Goal: Task Accomplishment & Management: Manage account settings

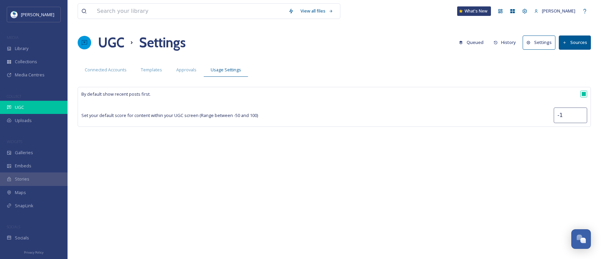
click at [24, 105] on div "UGC" at bounding box center [34, 107] width 68 height 13
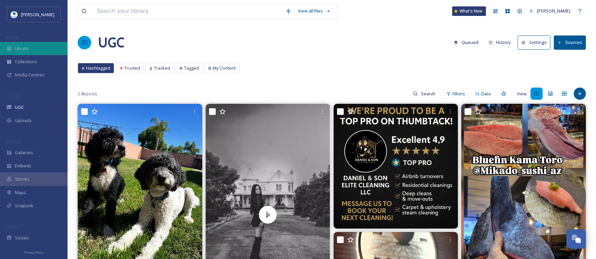
click at [36, 49] on div "Library" at bounding box center [34, 48] width 68 height 13
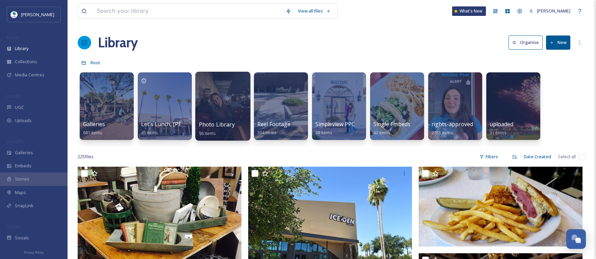
click at [231, 120] on div at bounding box center [222, 106] width 55 height 69
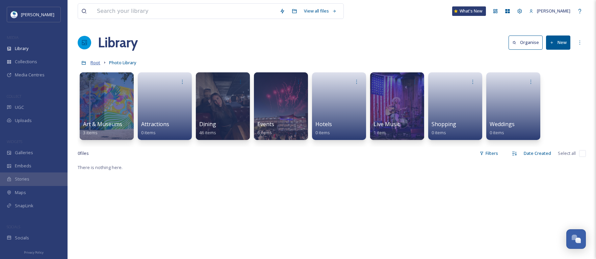
click at [94, 62] on span "Root" at bounding box center [95, 62] width 10 height 6
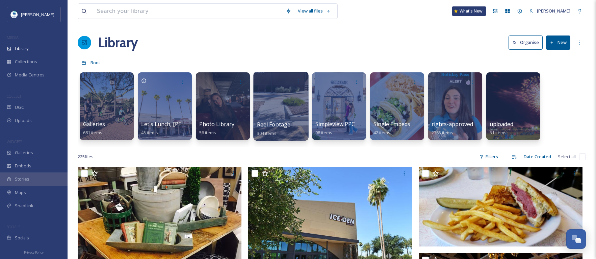
click at [275, 112] on div at bounding box center [280, 106] width 55 height 69
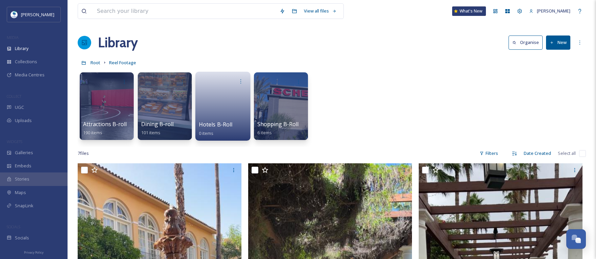
click at [227, 109] on link at bounding box center [223, 103] width 48 height 33
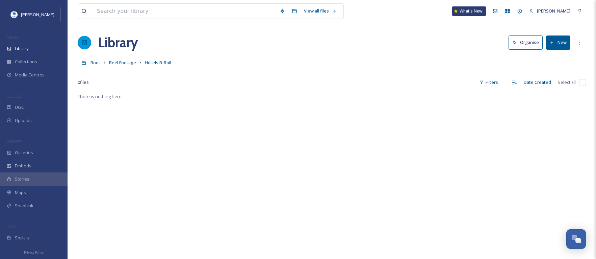
click at [554, 45] on button "New" at bounding box center [558, 42] width 24 height 14
click at [552, 89] on div "Folder" at bounding box center [551, 84] width 38 height 13
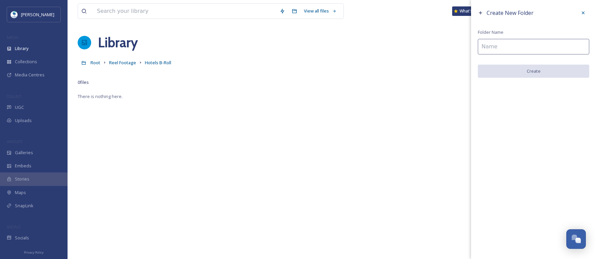
click at [498, 48] on input at bounding box center [533, 47] width 111 height 16
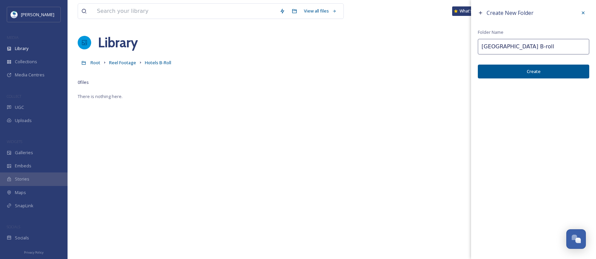
type input "[GEOGRAPHIC_DATA] B-roll"
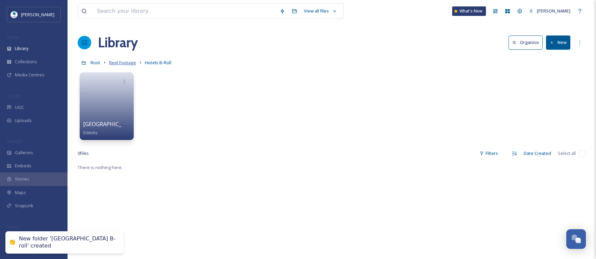
click at [124, 62] on span "Reel Footage" at bounding box center [122, 62] width 27 height 6
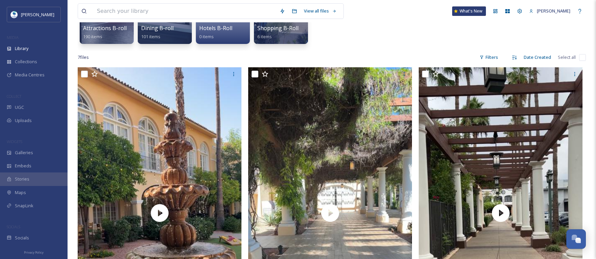
scroll to position [101, 0]
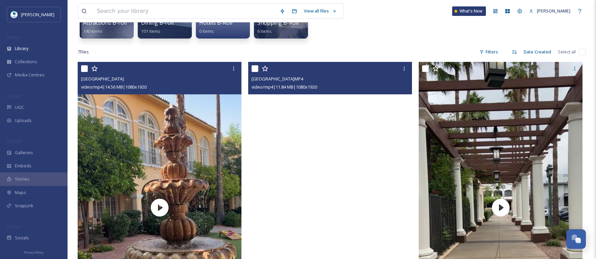
click at [84, 66] on input "checkbox" at bounding box center [84, 68] width 7 height 7
checkbox input "true"
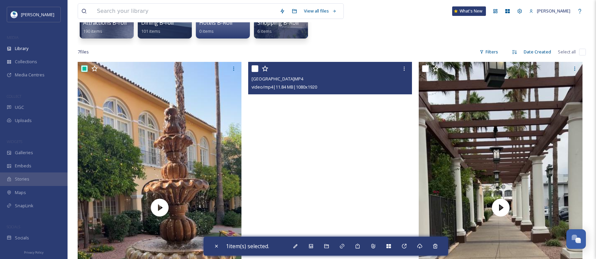
click at [255, 69] on input "checkbox" at bounding box center [255, 68] width 7 height 7
checkbox input "true"
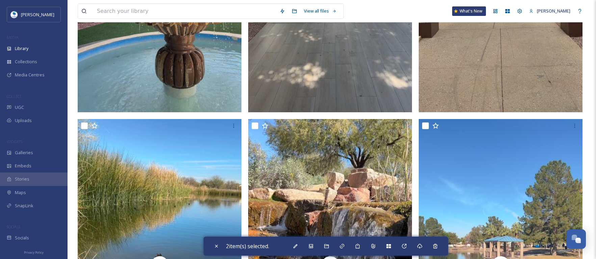
scroll to position [0, 0]
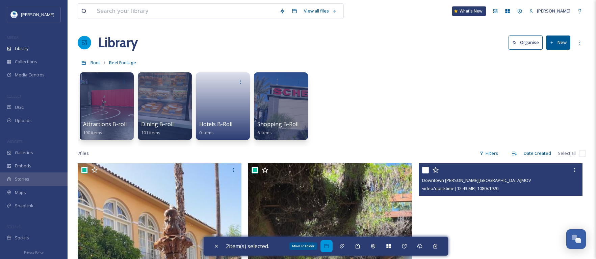
click at [328, 247] on icon at bounding box center [326, 246] width 4 height 4
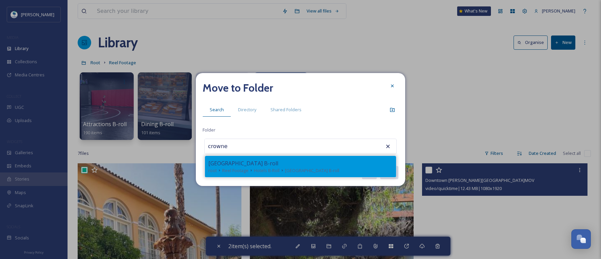
click at [247, 166] on span "[GEOGRAPHIC_DATA] B-roll" at bounding box center [243, 163] width 70 height 8
type input "[GEOGRAPHIC_DATA] B-roll"
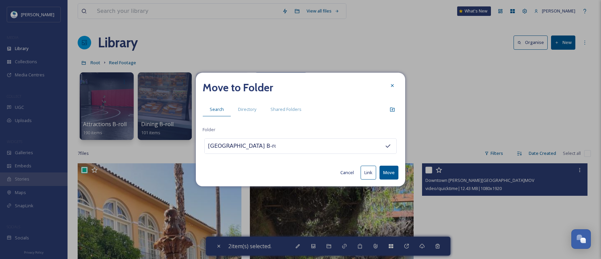
click at [391, 173] on button "Move" at bounding box center [388, 172] width 19 height 14
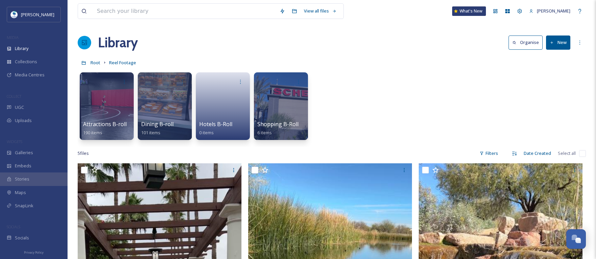
drag, startPoint x: 339, startPoint y: 105, endPoint x: 556, endPoint y: 112, distance: 216.5
click at [556, 112] on div "Attractions B-roll 190 items Dining B-roll 101 items Hotels B-Roll 0 items Shop…" at bounding box center [332, 108] width 508 height 78
click at [552, 45] on icon at bounding box center [552, 43] width 4 height 4
click at [557, 85] on div "Folder" at bounding box center [551, 84] width 38 height 13
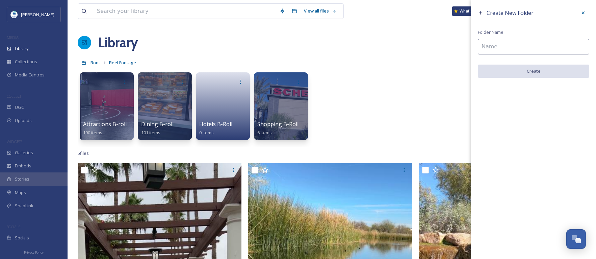
click at [514, 41] on input at bounding box center [533, 47] width 111 height 16
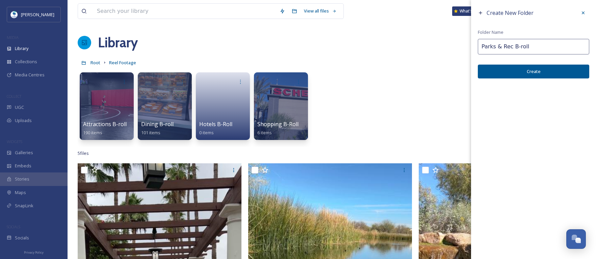
type input "Parks & Rec B-roll"
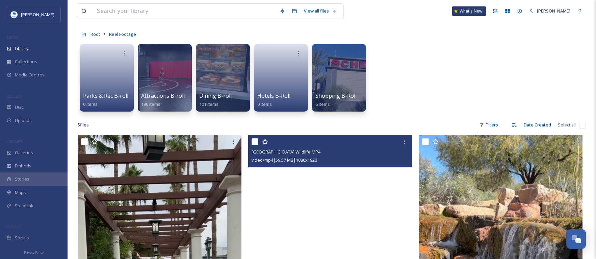
scroll to position [68, 0]
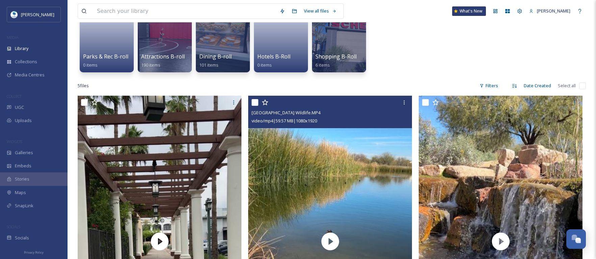
click at [255, 100] on input "checkbox" at bounding box center [255, 102] width 7 height 7
checkbox input "true"
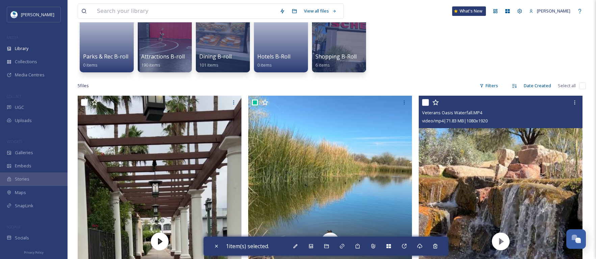
click at [428, 104] on input "checkbox" at bounding box center [425, 102] width 7 height 7
checkbox input "true"
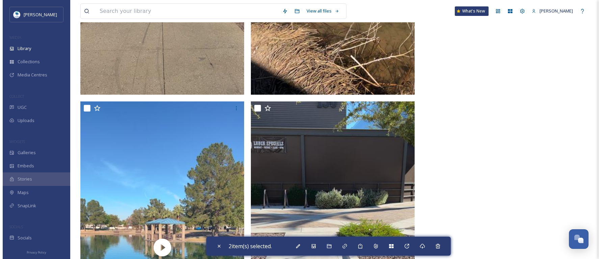
scroll to position [371, 0]
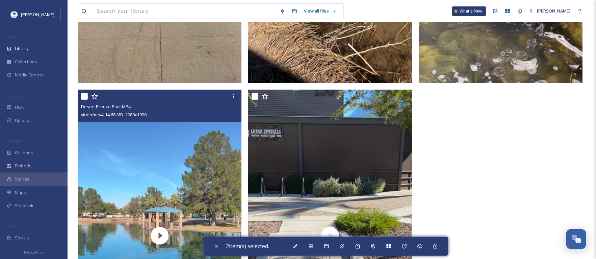
click at [85, 95] on input "checkbox" at bounding box center [84, 96] width 7 height 7
checkbox input "true"
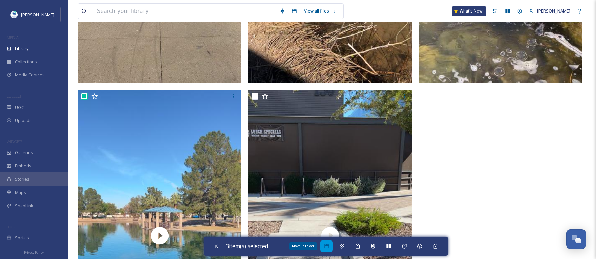
click at [327, 245] on icon at bounding box center [326, 246] width 4 height 4
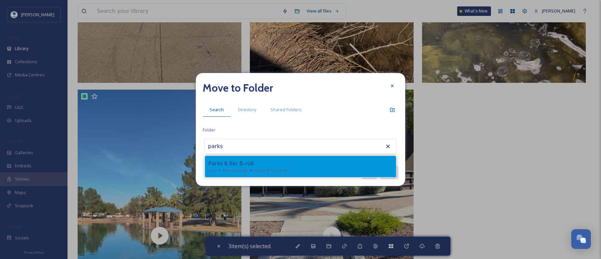
click at [246, 167] on span "Reel Footage" at bounding box center [235, 170] width 26 height 6
type input "Parks & Rec B-roll"
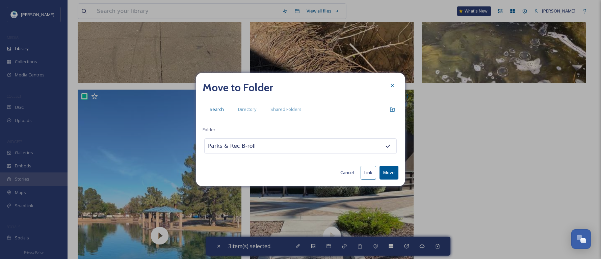
click at [391, 173] on button "Move" at bounding box center [388, 172] width 19 height 14
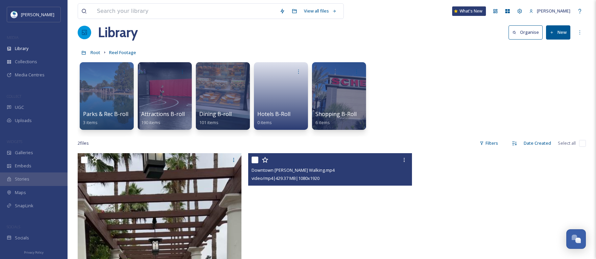
scroll to position [3, 0]
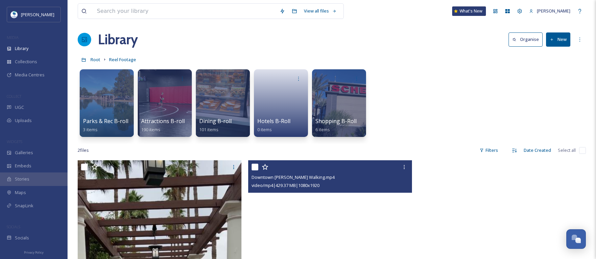
click at [563, 36] on button "New" at bounding box center [558, 39] width 24 height 14
click at [555, 81] on span "Folder" at bounding box center [550, 81] width 13 height 6
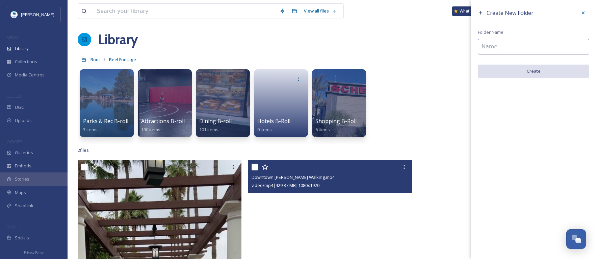
click at [496, 43] on input at bounding box center [533, 47] width 111 height 16
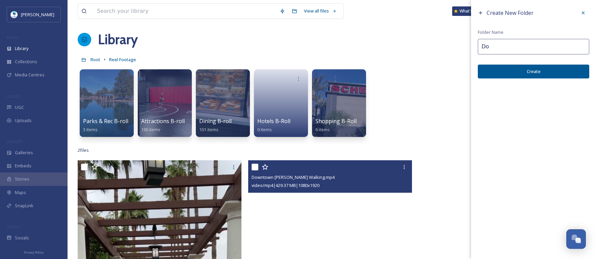
type input "D"
type input "General Area B-roll"
click at [514, 74] on button "Create" at bounding box center [533, 71] width 111 height 14
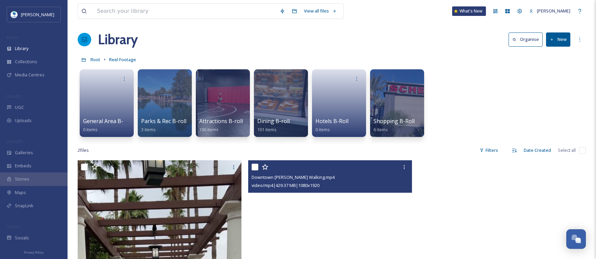
drag, startPoint x: 318, startPoint y: 215, endPoint x: 325, endPoint y: 198, distance: 18.0
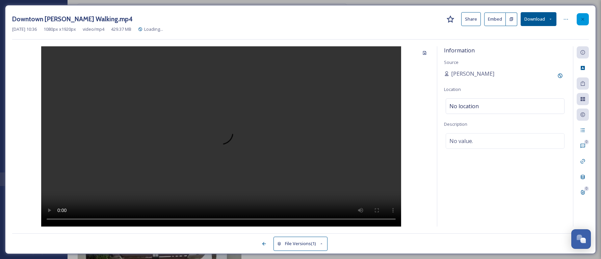
click at [582, 16] on div at bounding box center [583, 19] width 12 height 12
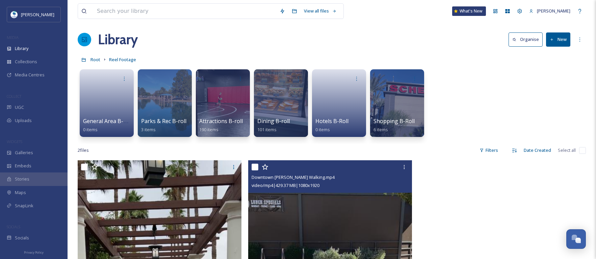
click at [257, 166] on input "checkbox" at bounding box center [255, 166] width 7 height 7
checkbox input "true"
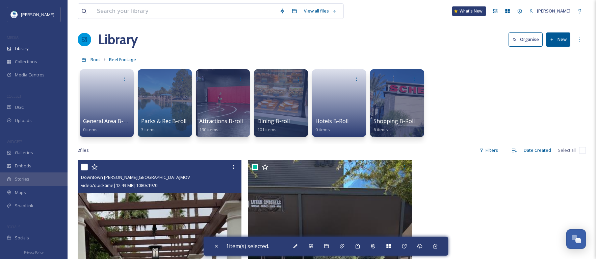
click at [84, 166] on input "checkbox" at bounding box center [84, 166] width 7 height 7
checkbox input "true"
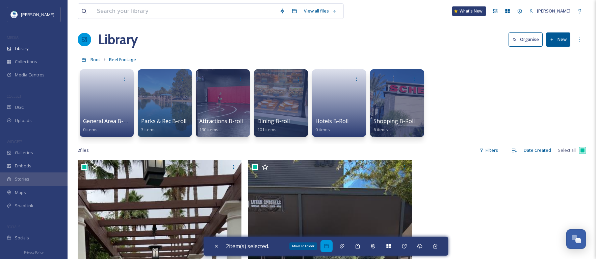
click at [329, 245] on icon at bounding box center [326, 245] width 5 height 5
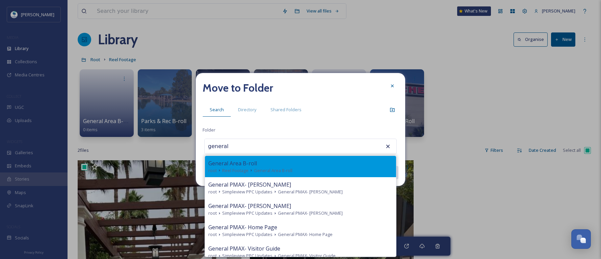
click at [254, 169] on span "General Area B-roll" at bounding box center [273, 170] width 38 height 6
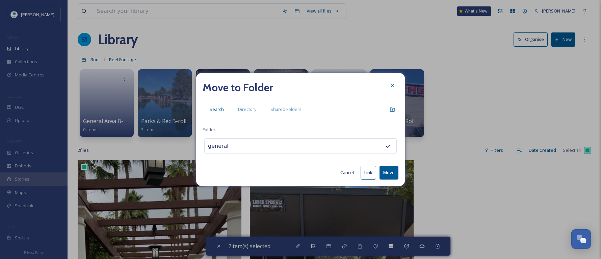
type input "General Area B-roll"
click at [389, 173] on button "Move" at bounding box center [388, 172] width 19 height 14
checkbox input "false"
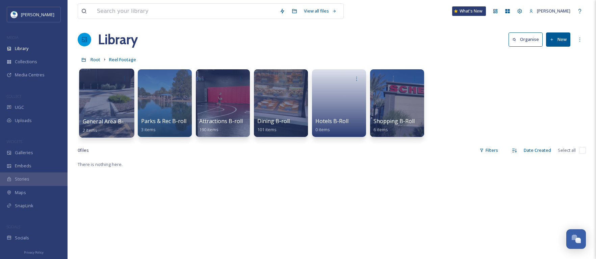
click at [121, 112] on div at bounding box center [106, 103] width 55 height 69
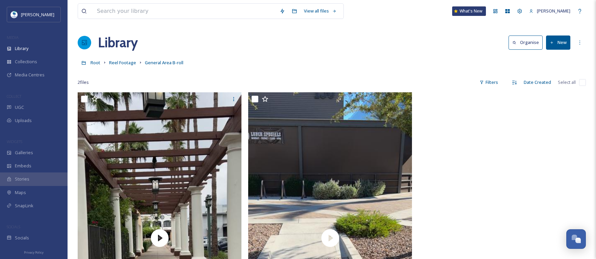
click at [566, 44] on button "New" at bounding box center [558, 42] width 24 height 14
click at [553, 83] on span "Folder" at bounding box center [550, 84] width 13 height 6
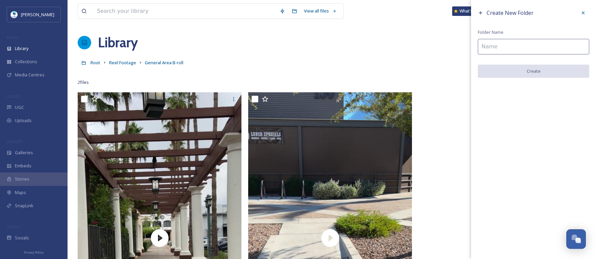
click at [509, 51] on input at bounding box center [533, 47] width 111 height 16
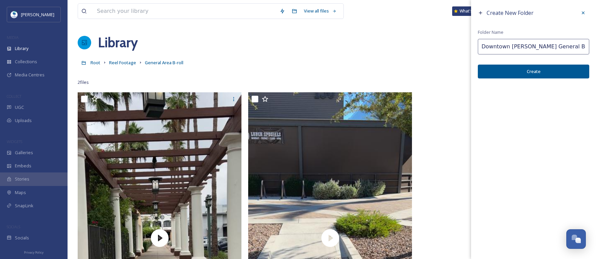
type input "Downtown [PERSON_NAME] General B-roll"
click at [505, 73] on button "Create" at bounding box center [533, 71] width 111 height 14
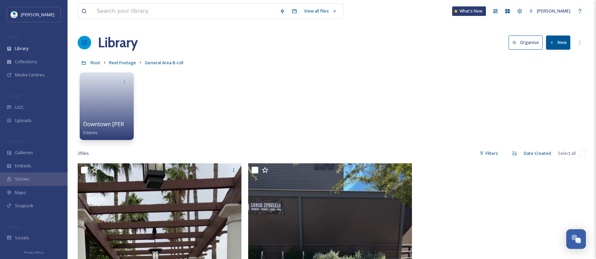
drag, startPoint x: 175, startPoint y: 209, endPoint x: 152, endPoint y: 162, distance: 52.1
click at [153, 160] on div "View all files What's [GEOGRAPHIC_DATA][PERSON_NAME] Organise New Root Reel Foo…" at bounding box center [332, 233] width 528 height 466
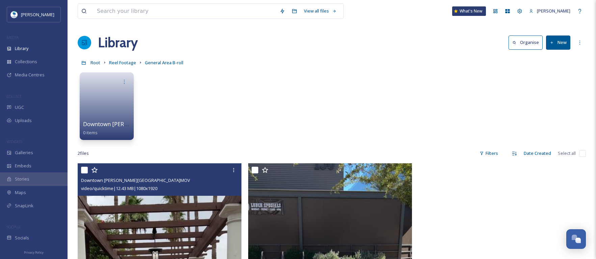
click at [85, 168] on input "checkbox" at bounding box center [84, 169] width 7 height 7
checkbox input "true"
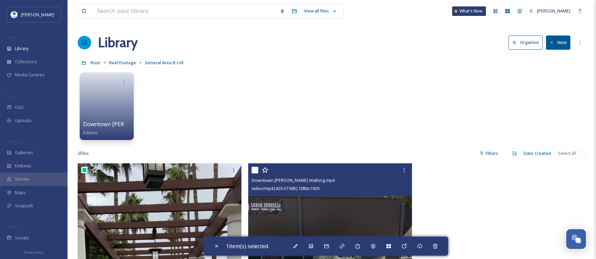
click at [256, 170] on input "checkbox" at bounding box center [255, 169] width 7 height 7
checkbox input "true"
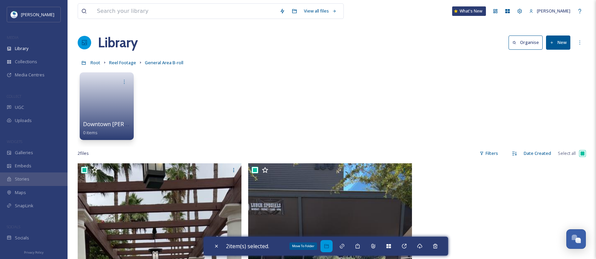
click at [328, 246] on icon at bounding box center [326, 245] width 5 height 5
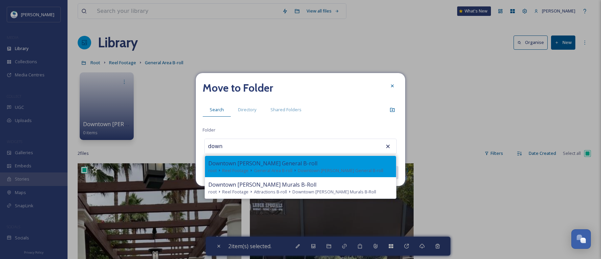
click at [239, 170] on span "Reel Footage" at bounding box center [235, 170] width 26 height 6
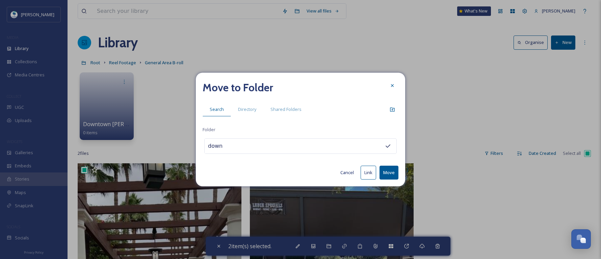
type input "Downtown [PERSON_NAME] General B-roll"
click at [384, 170] on button "Move" at bounding box center [388, 172] width 19 height 14
checkbox input "false"
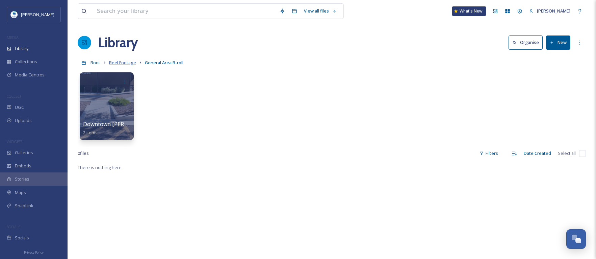
click at [120, 64] on span "Reel Footage" at bounding box center [122, 62] width 27 height 6
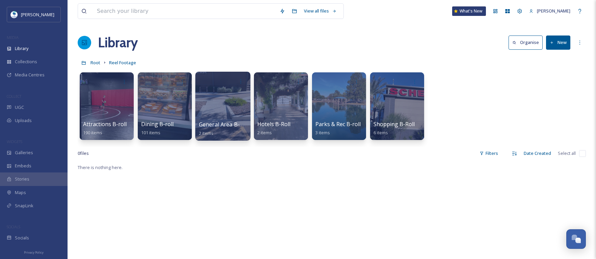
click at [231, 116] on div at bounding box center [222, 106] width 55 height 69
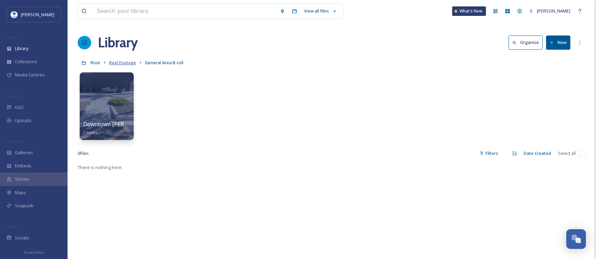
click at [125, 62] on span "Reel Footage" at bounding box center [122, 62] width 27 height 6
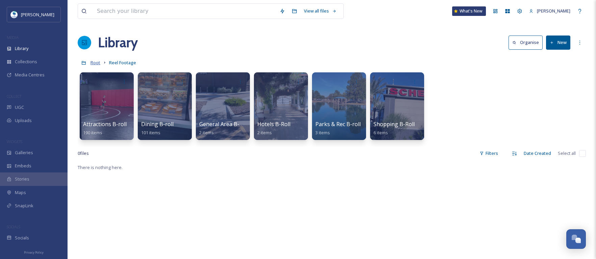
click at [92, 60] on span "Root" at bounding box center [95, 62] width 10 height 6
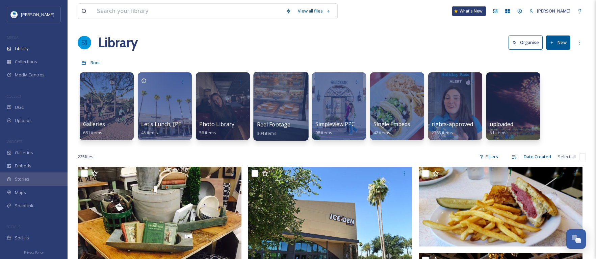
click at [283, 115] on div at bounding box center [280, 106] width 55 height 69
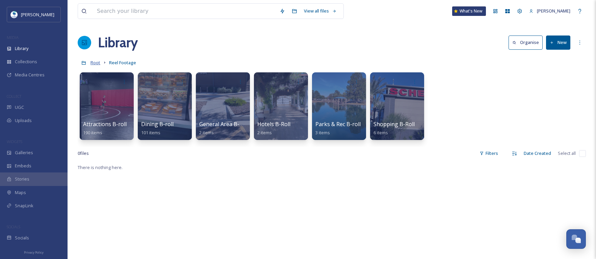
click at [94, 62] on span "Root" at bounding box center [95, 62] width 10 height 6
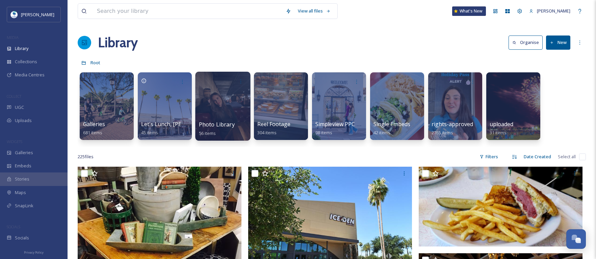
click at [233, 119] on div at bounding box center [222, 106] width 55 height 69
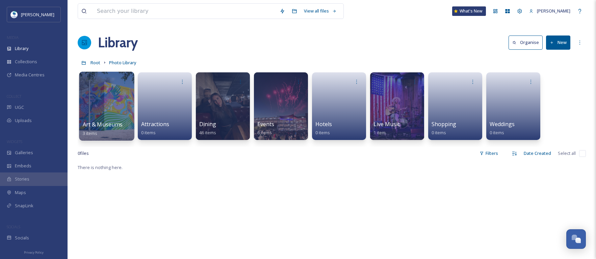
click at [116, 109] on div at bounding box center [106, 106] width 55 height 69
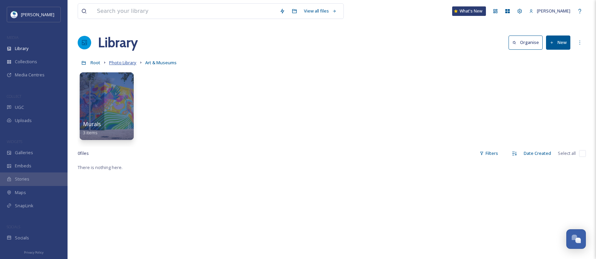
click at [124, 64] on span "Photo Library" at bounding box center [122, 62] width 27 height 6
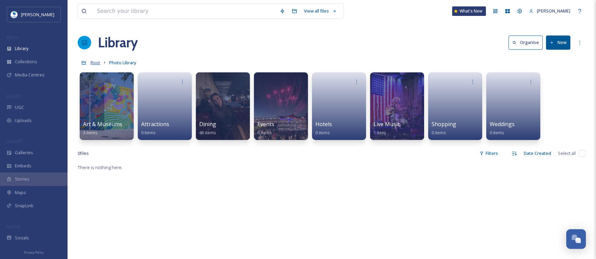
click at [93, 63] on span "Root" at bounding box center [95, 62] width 10 height 6
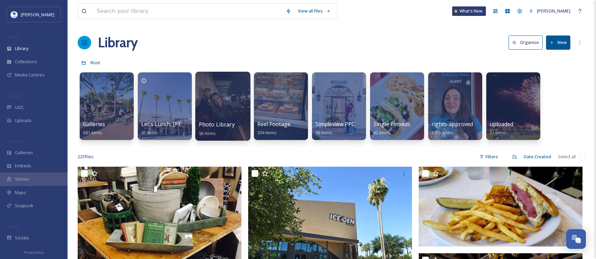
click at [231, 121] on span "Photo Library" at bounding box center [217, 124] width 36 height 7
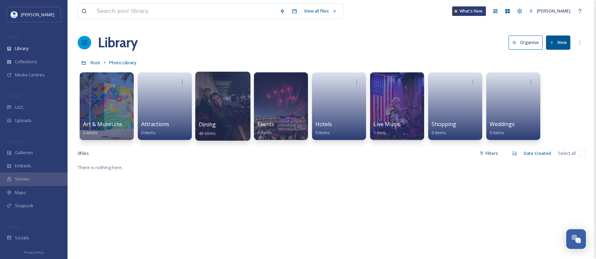
click at [229, 114] on div at bounding box center [222, 106] width 55 height 69
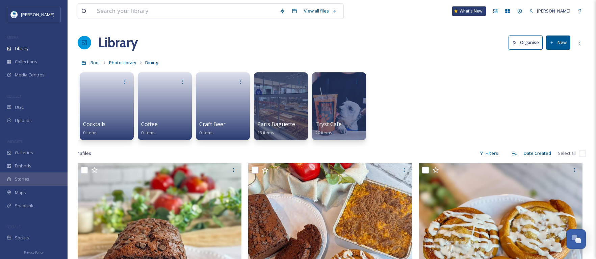
click at [560, 41] on button "New" at bounding box center [558, 42] width 24 height 14
click at [553, 82] on span "Folder" at bounding box center [550, 84] width 13 height 6
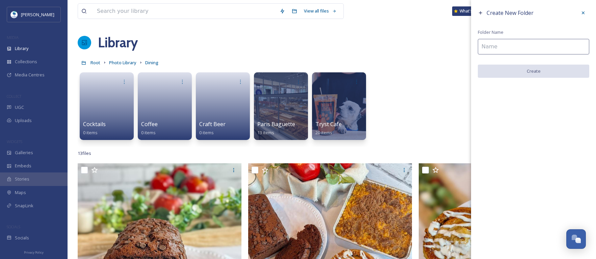
click at [506, 47] on input at bounding box center [533, 47] width 111 height 16
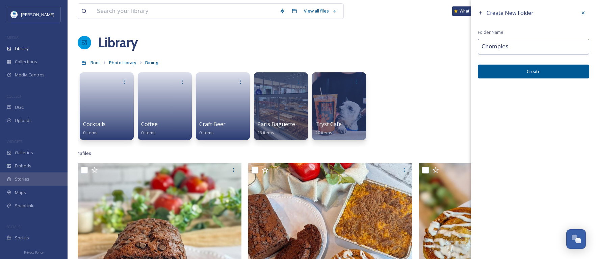
click at [504, 46] on input "Chompies" at bounding box center [533, 47] width 111 height 16
click at [503, 46] on input "Chompies" at bounding box center [533, 47] width 111 height 16
type input "Chompie's"
click at [523, 71] on button "Create" at bounding box center [533, 71] width 111 height 14
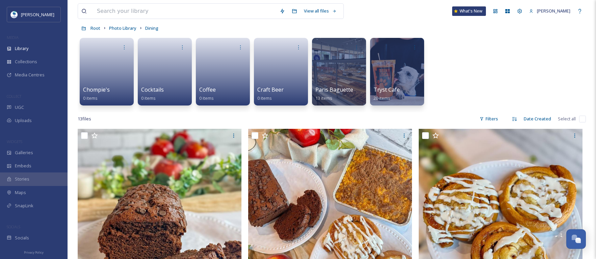
scroll to position [68, 0]
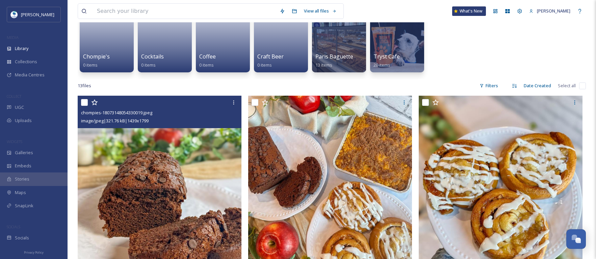
click at [83, 104] on input "checkbox" at bounding box center [84, 102] width 7 height 7
checkbox input "true"
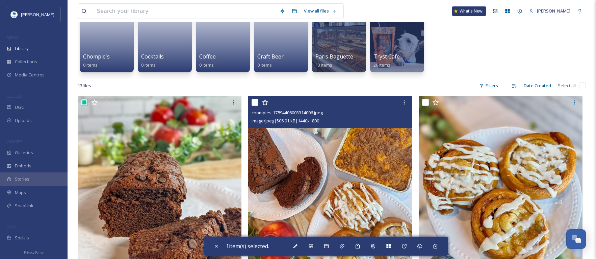
click at [255, 103] on input "checkbox" at bounding box center [255, 102] width 7 height 7
checkbox input "true"
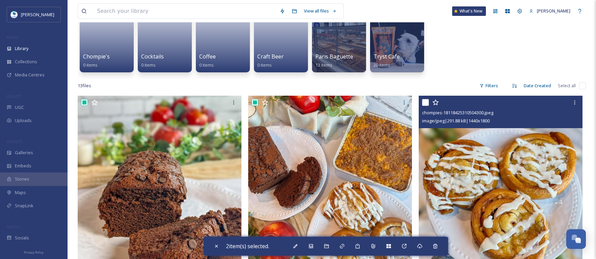
click at [422, 102] on input "checkbox" at bounding box center [425, 102] width 7 height 7
checkbox input "true"
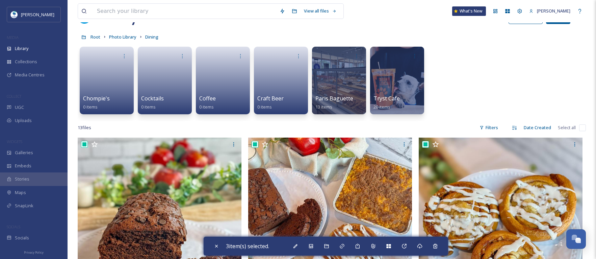
scroll to position [24, 0]
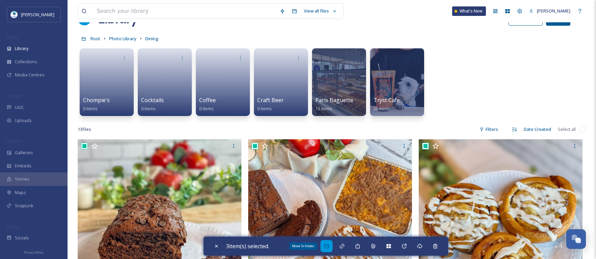
click at [328, 244] on icon at bounding box center [326, 245] width 5 height 5
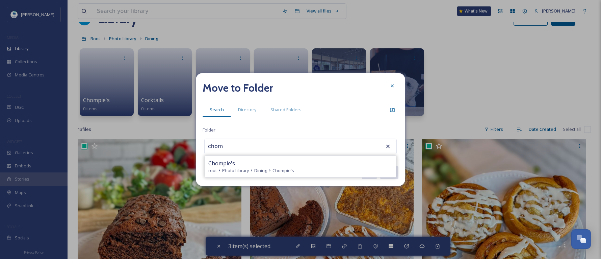
click at [237, 161] on div "Chompie's" at bounding box center [300, 163] width 184 height 8
type input "Chompie's"
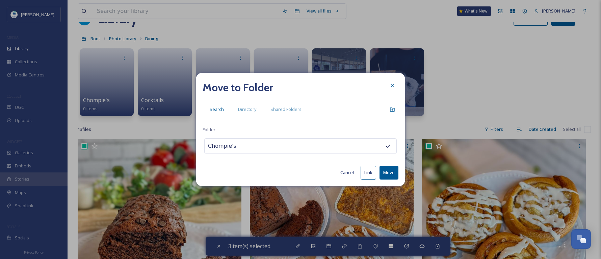
click at [391, 174] on button "Move" at bounding box center [388, 172] width 19 height 14
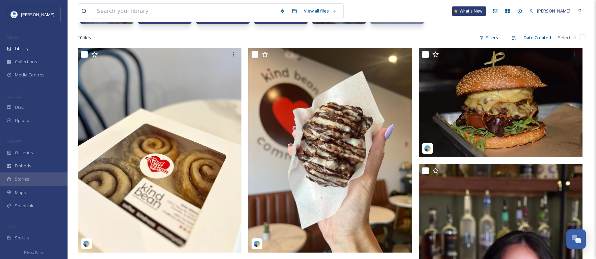
scroll to position [0, 0]
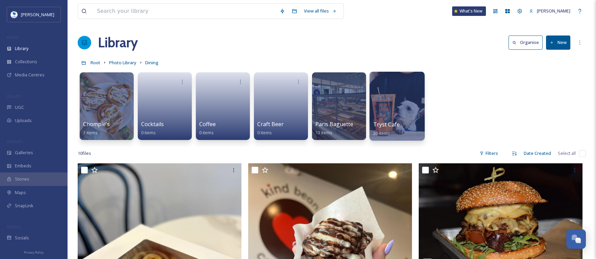
click at [398, 116] on div at bounding box center [396, 106] width 55 height 69
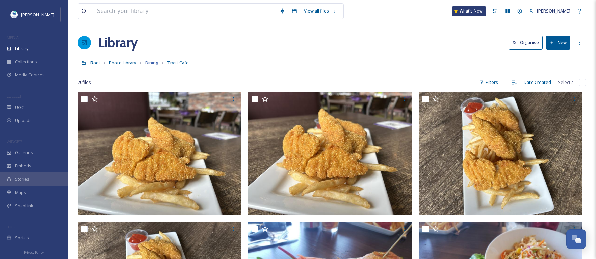
click at [150, 60] on span "Dining" at bounding box center [151, 62] width 13 height 6
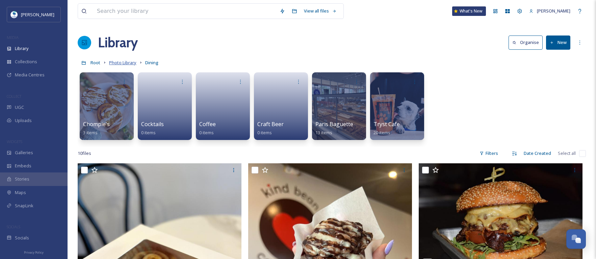
click at [119, 61] on span "Photo Library" at bounding box center [122, 62] width 27 height 6
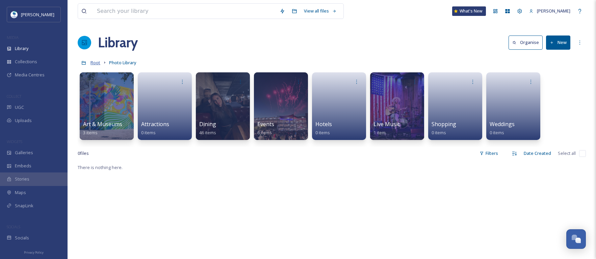
click at [97, 61] on span "Root" at bounding box center [95, 62] width 10 height 6
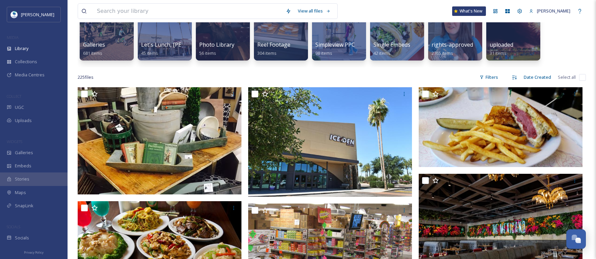
scroll to position [34, 0]
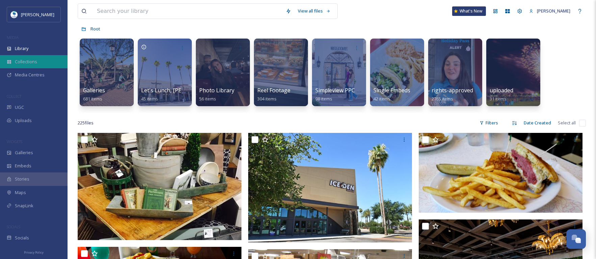
click at [31, 62] on span "Collections" at bounding box center [26, 61] width 22 height 6
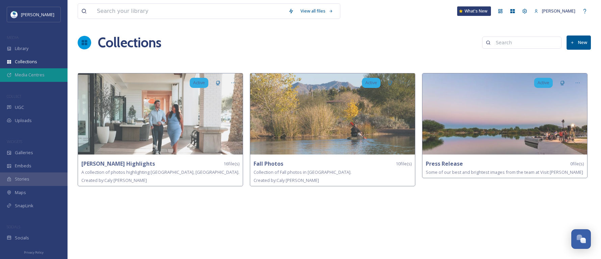
click at [34, 75] on span "Media Centres" at bounding box center [30, 75] width 30 height 6
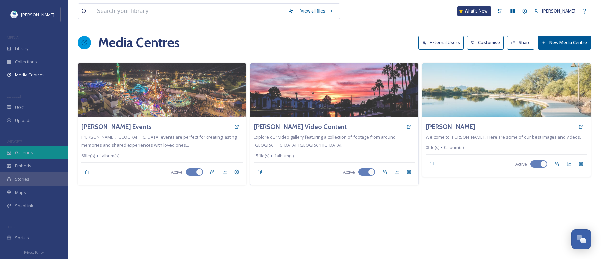
click at [43, 156] on div "Galleries" at bounding box center [34, 152] width 68 height 13
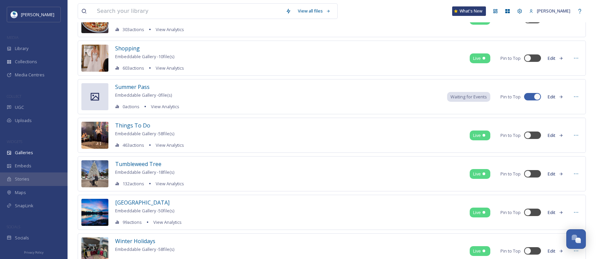
scroll to position [1164, 0]
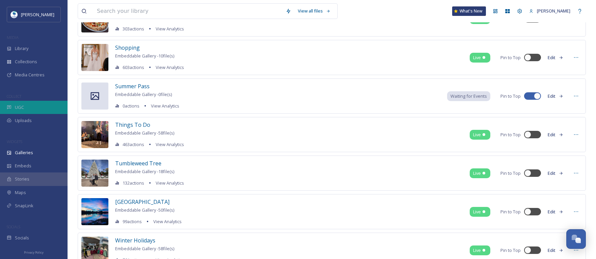
click at [36, 108] on div "UGC" at bounding box center [34, 107] width 68 height 13
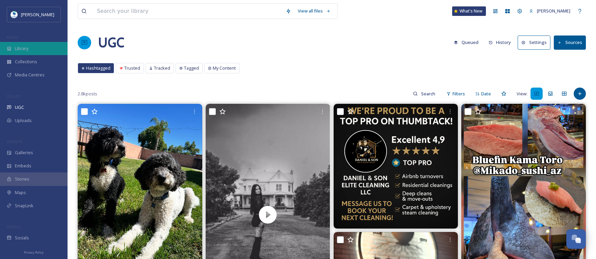
click at [29, 44] on div "Library" at bounding box center [34, 48] width 68 height 13
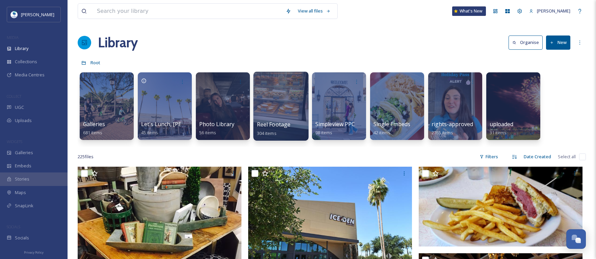
click at [294, 117] on div at bounding box center [280, 106] width 55 height 69
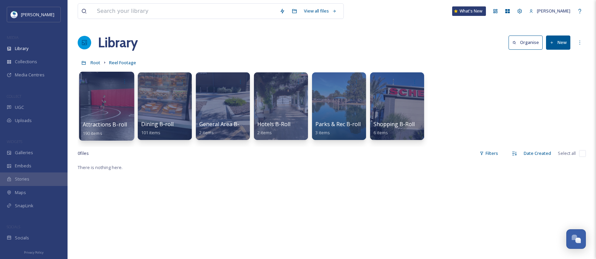
click at [101, 108] on div at bounding box center [106, 106] width 55 height 69
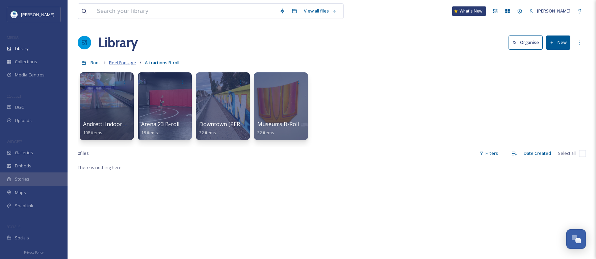
click at [120, 63] on span "Reel Footage" at bounding box center [122, 62] width 27 height 6
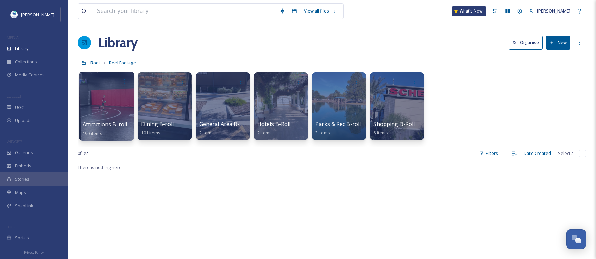
click at [114, 112] on div at bounding box center [106, 106] width 55 height 69
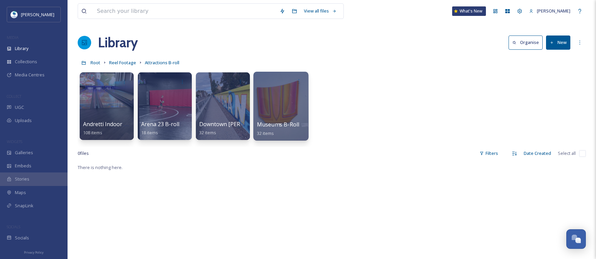
click at [281, 109] on div at bounding box center [280, 106] width 55 height 69
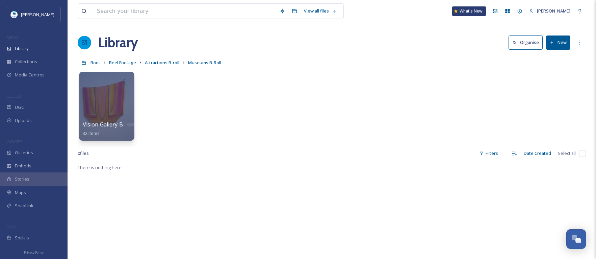
click at [112, 106] on div at bounding box center [106, 106] width 55 height 69
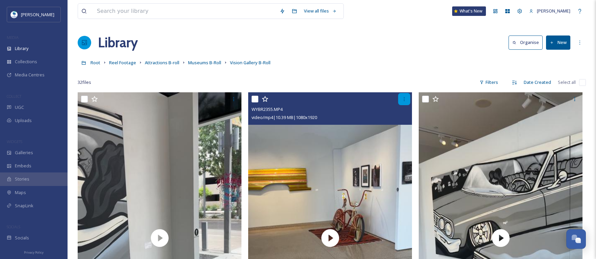
click at [401, 98] on div at bounding box center [404, 99] width 12 height 12
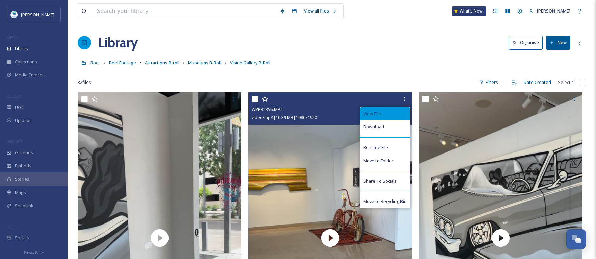
click at [381, 115] on div "View File" at bounding box center [385, 113] width 50 height 13
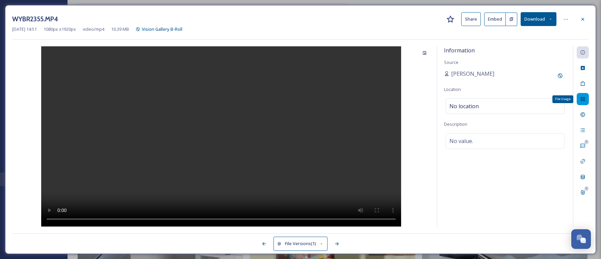
click at [585, 101] on icon at bounding box center [582, 98] width 5 height 5
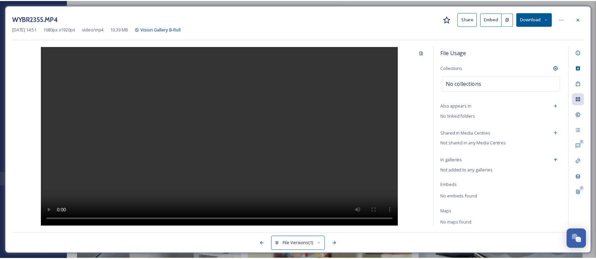
scroll to position [0, 0]
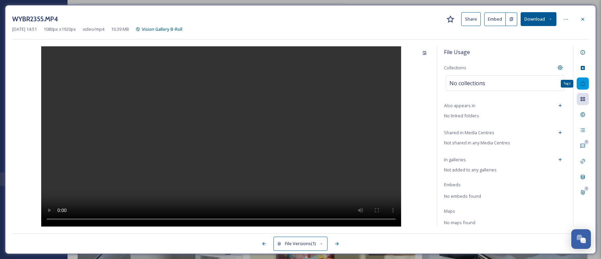
click at [582, 82] on icon at bounding box center [582, 83] width 5 height 5
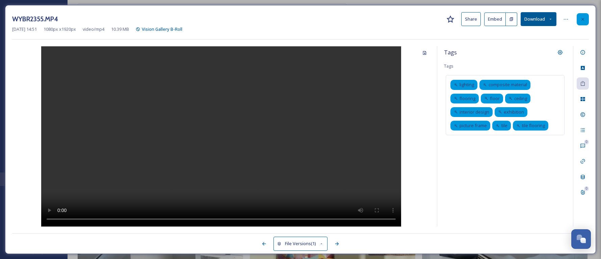
click at [582, 22] on div at bounding box center [583, 19] width 12 height 12
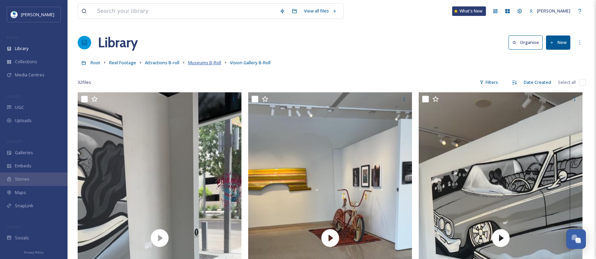
click at [206, 64] on span "Museums B-Roll" at bounding box center [204, 62] width 33 height 6
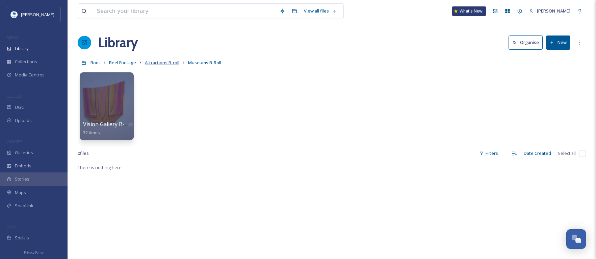
click at [158, 62] on span "Attractions B-roll" at bounding box center [162, 62] width 34 height 6
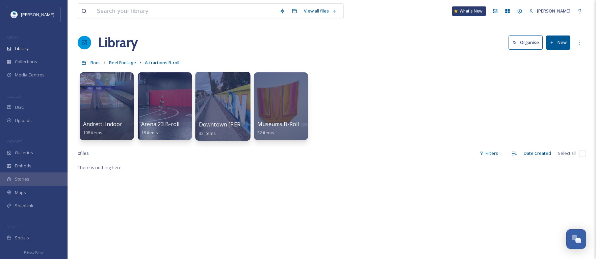
click at [232, 114] on div at bounding box center [222, 106] width 55 height 69
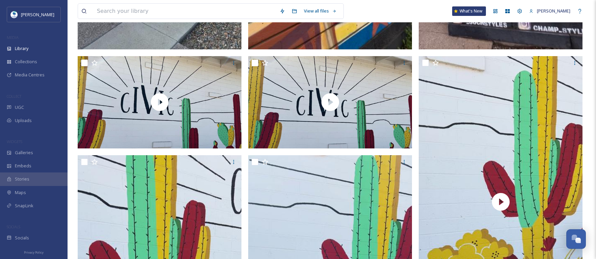
scroll to position [1249, 0]
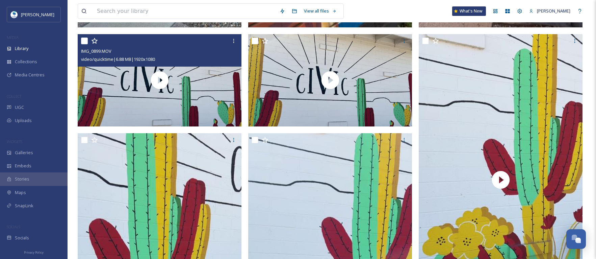
click at [86, 41] on input "checkbox" at bounding box center [84, 40] width 7 height 7
checkbox input "true"
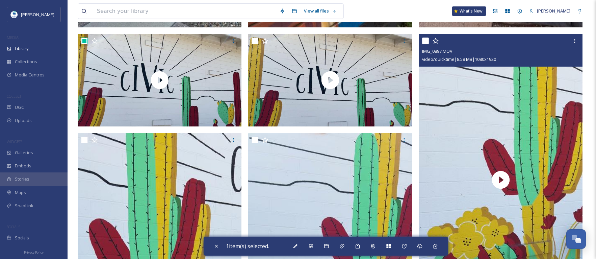
click at [426, 39] on input "checkbox" at bounding box center [425, 40] width 7 height 7
checkbox input "true"
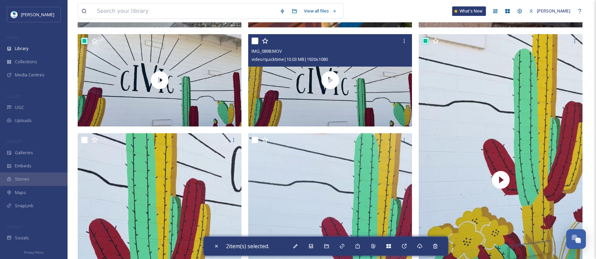
click at [255, 41] on input "checkbox" at bounding box center [255, 40] width 7 height 7
checkbox input "true"
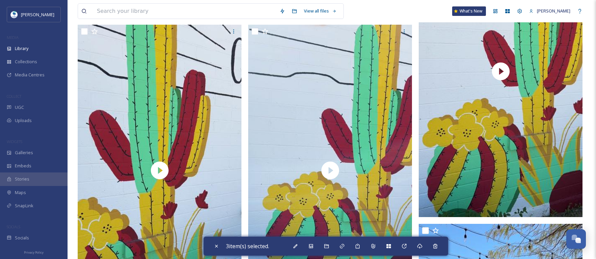
scroll to position [1367, 0]
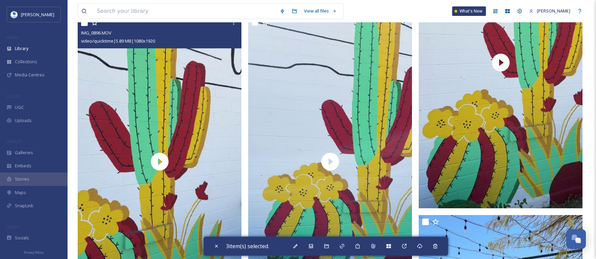
click at [84, 26] on div at bounding box center [160, 23] width 159 height 12
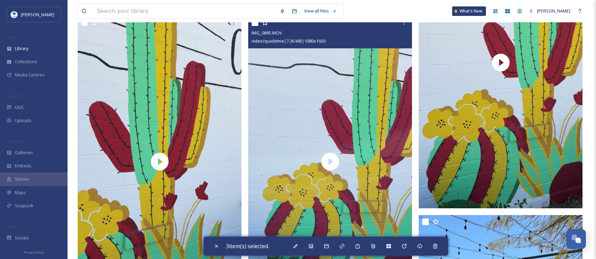
click at [255, 24] on input "checkbox" at bounding box center [255, 22] width 7 height 7
checkbox input "true"
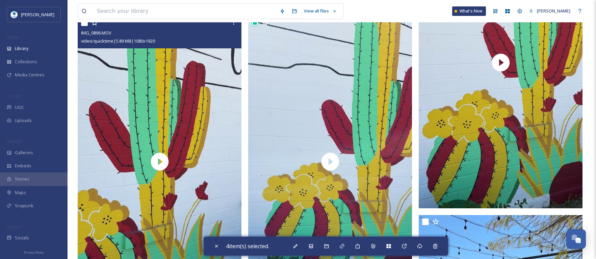
click at [84, 25] on input "checkbox" at bounding box center [84, 22] width 7 height 7
checkbox input "true"
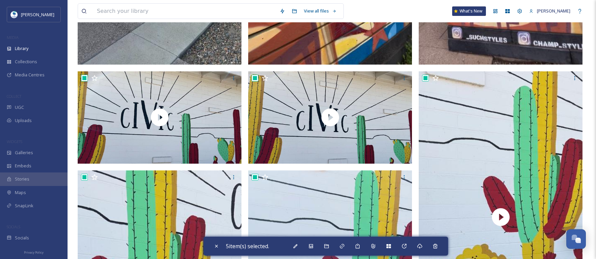
scroll to position [1217, 0]
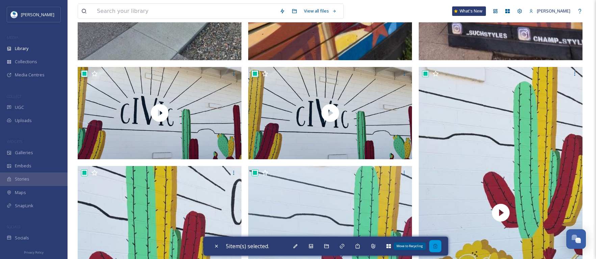
click at [437, 244] on icon at bounding box center [435, 245] width 4 height 4
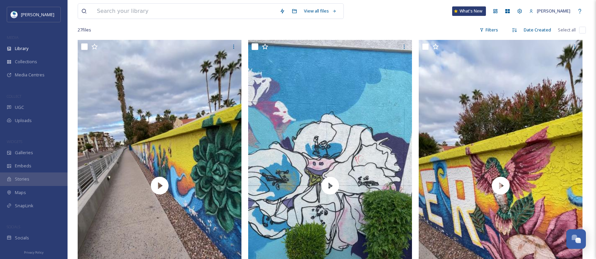
scroll to position [0, 0]
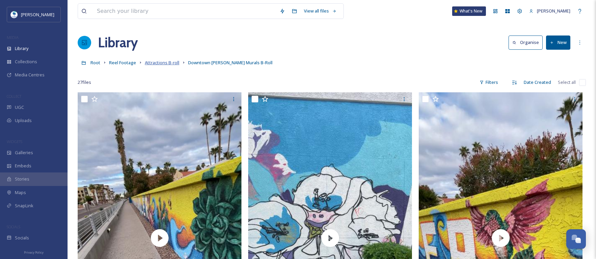
click at [150, 64] on span "Attractions B-roll" at bounding box center [162, 62] width 34 height 6
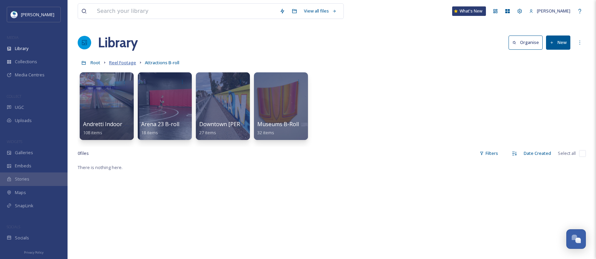
click at [120, 62] on span "Reel Footage" at bounding box center [122, 62] width 27 height 6
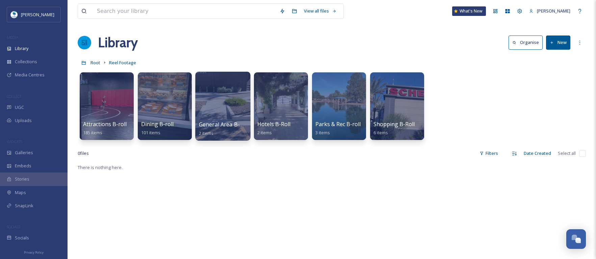
click at [233, 124] on span "General Area B-roll" at bounding box center [224, 124] width 50 height 7
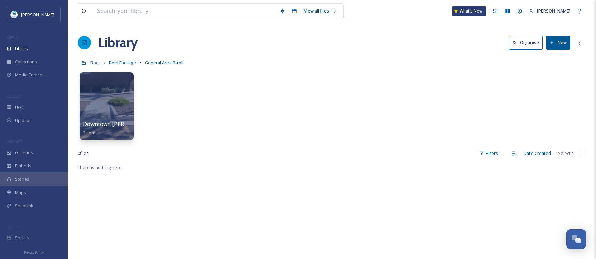
click at [98, 60] on span "Root" at bounding box center [95, 62] width 10 height 6
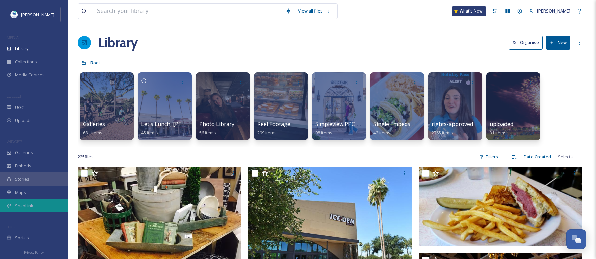
scroll to position [0, 0]
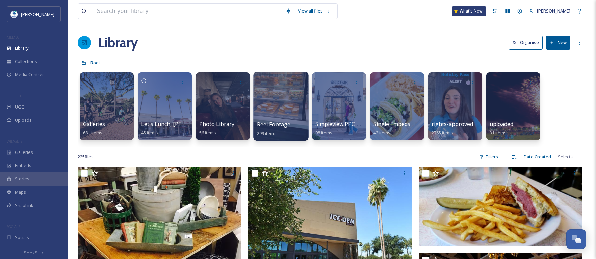
click at [276, 111] on div at bounding box center [280, 106] width 55 height 69
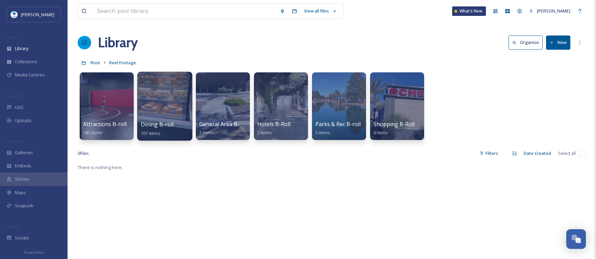
click at [167, 116] on div at bounding box center [164, 106] width 55 height 69
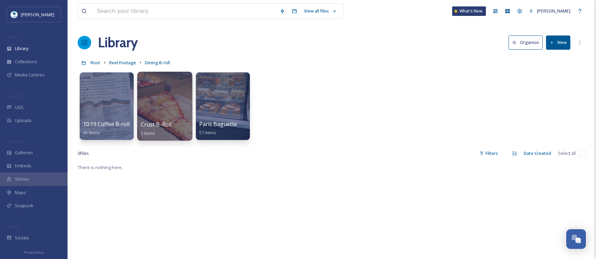
click at [159, 107] on div at bounding box center [164, 106] width 55 height 69
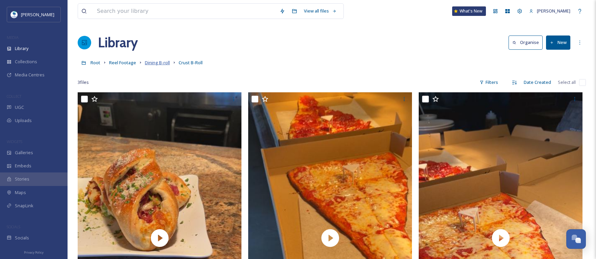
click at [157, 61] on span "Dining B-roll" at bounding box center [157, 62] width 25 height 6
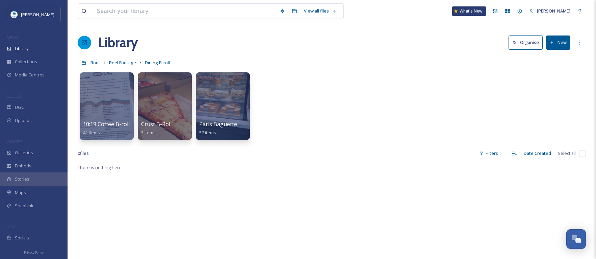
click at [562, 43] on button "New" at bounding box center [558, 42] width 24 height 14
click at [559, 85] on div "Folder" at bounding box center [551, 84] width 38 height 13
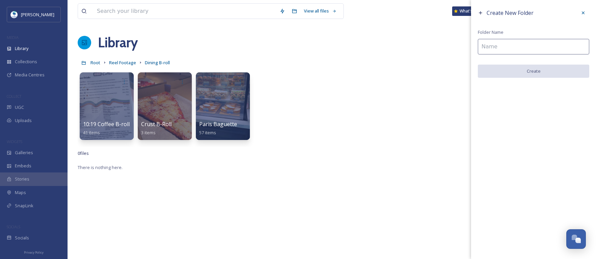
click at [506, 43] on input at bounding box center [533, 47] width 111 height 16
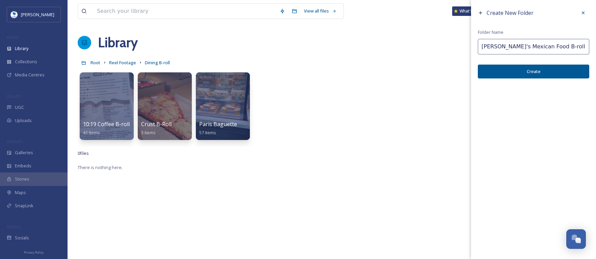
type input "[PERSON_NAME]'s Mexican Food B-roll"
click at [517, 71] on button "Create" at bounding box center [533, 71] width 111 height 14
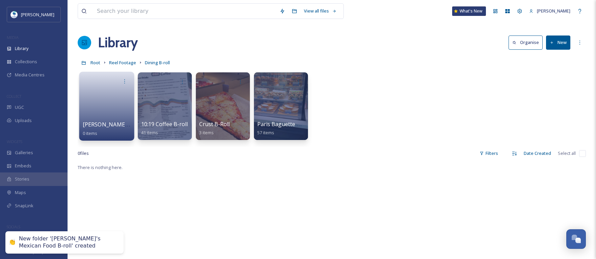
click at [121, 100] on link at bounding box center [107, 103] width 48 height 33
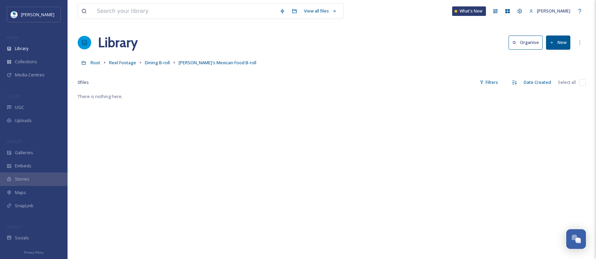
click at [553, 41] on icon at bounding box center [552, 43] width 4 height 4
click at [554, 59] on span "File Upload" at bounding box center [555, 58] width 22 height 6
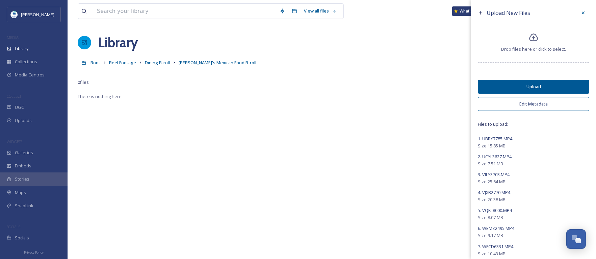
click at [535, 101] on button "Edit Metadata" at bounding box center [533, 104] width 111 height 14
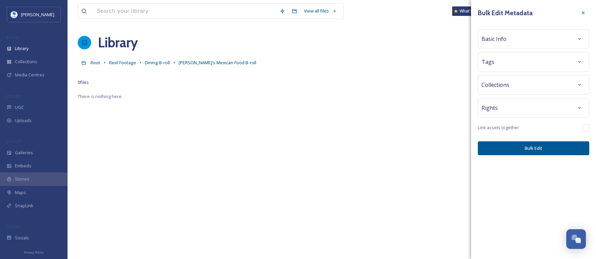
click at [506, 41] on div "Basic Info" at bounding box center [533, 39] width 104 height 12
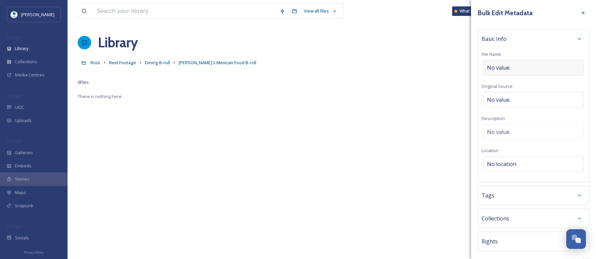
click at [508, 66] on span "No value." at bounding box center [499, 67] width 24 height 8
type input "[PERSON_NAME]'s Mexican Food"
click at [512, 195] on div "Tags" at bounding box center [533, 193] width 104 height 12
drag, startPoint x: 503, startPoint y: 216, endPoint x: 486, endPoint y: 216, distance: 16.2
click at [486, 216] on div "mexican Create " mexican "" at bounding box center [533, 216] width 101 height 16
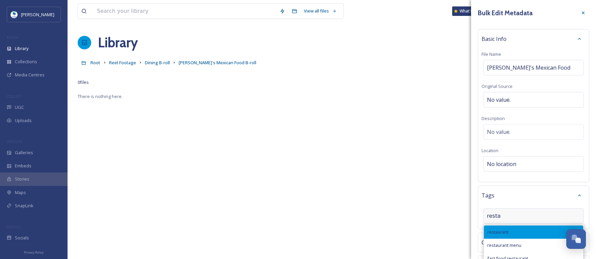
type input "resta"
click at [504, 230] on span "restaurant" at bounding box center [497, 232] width 21 height 6
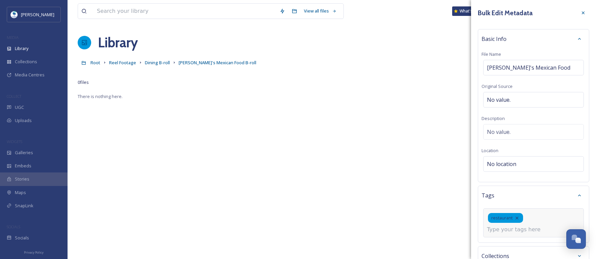
click at [511, 229] on input at bounding box center [521, 229] width 68 height 8
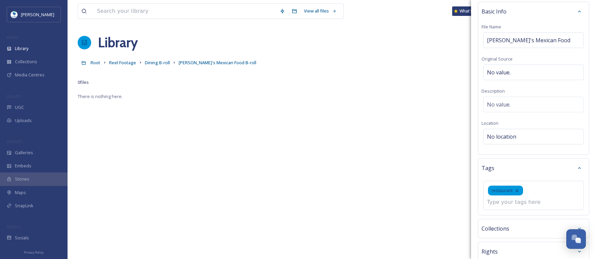
scroll to position [74, 0]
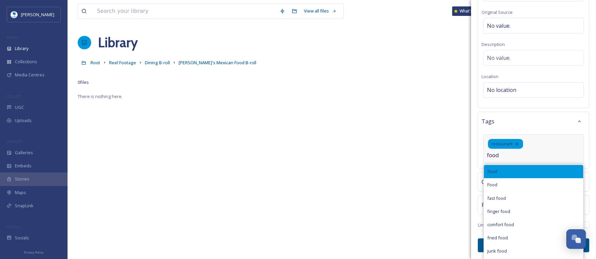
type input "food"
click at [505, 171] on div "food" at bounding box center [533, 171] width 99 height 13
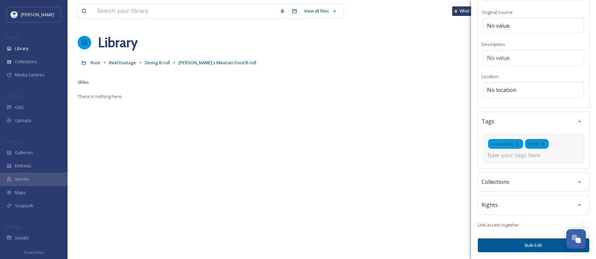
click at [531, 245] on button "Bulk Edit" at bounding box center [533, 245] width 111 height 14
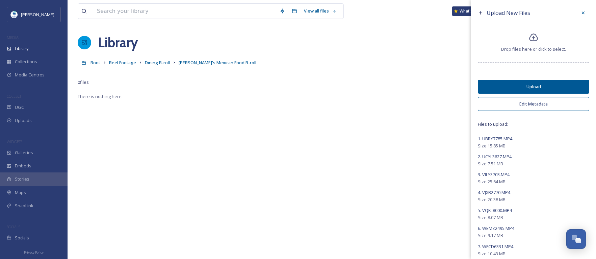
click at [543, 85] on button "Upload" at bounding box center [533, 87] width 111 height 14
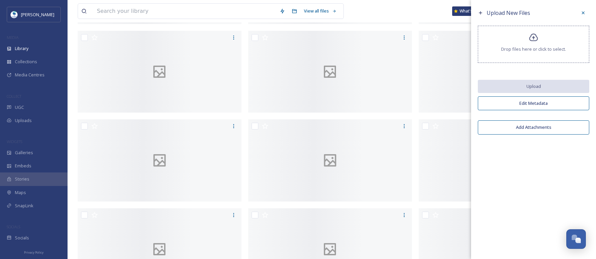
scroll to position [236, 0]
